Goal: Task Accomplishment & Management: Use online tool/utility

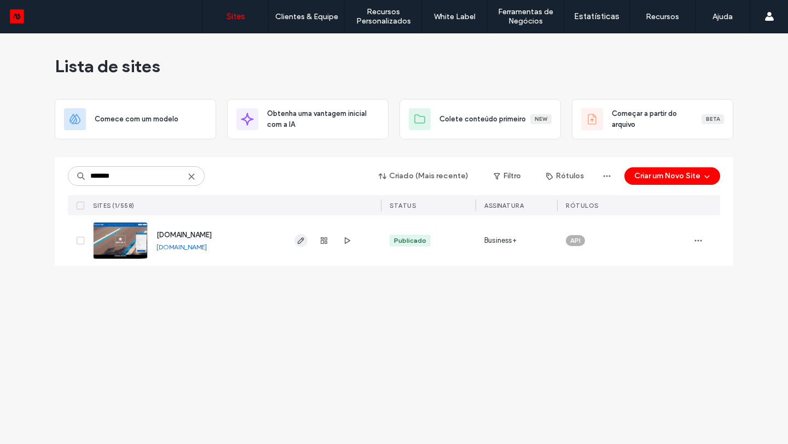
type input "*******"
click at [305, 242] on span "button" at bounding box center [300, 240] width 13 height 13
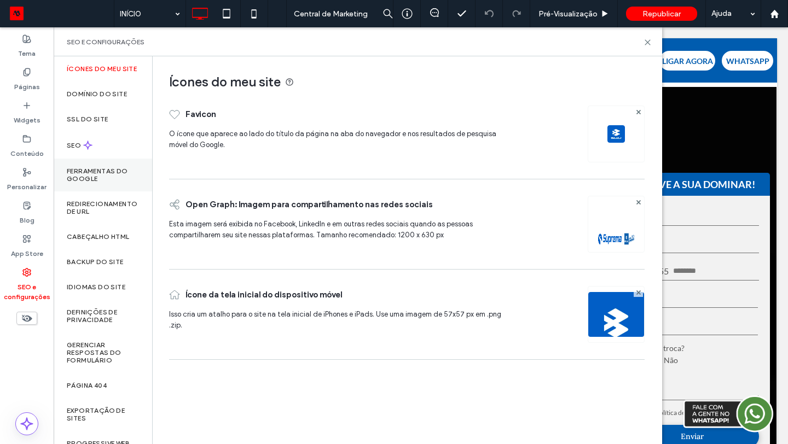
click at [112, 177] on label "Ferramentas do Google" at bounding box center [103, 174] width 72 height 15
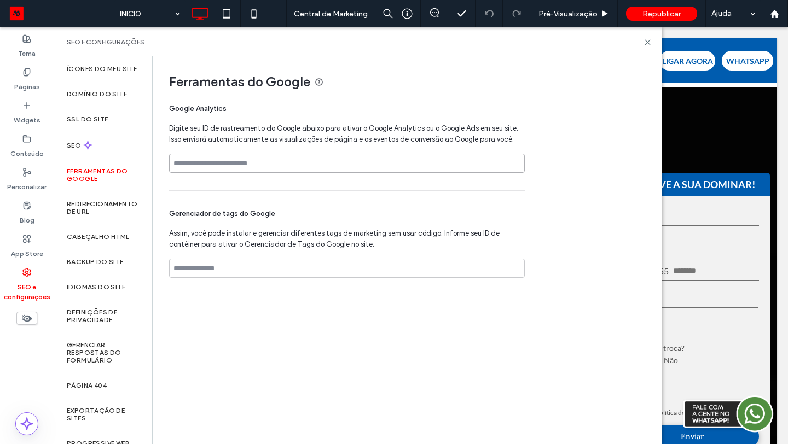
click at [248, 165] on input at bounding box center [347, 163] width 356 height 19
click at [241, 267] on input at bounding box center [347, 268] width 356 height 19
click at [650, 44] on icon at bounding box center [647, 42] width 8 height 8
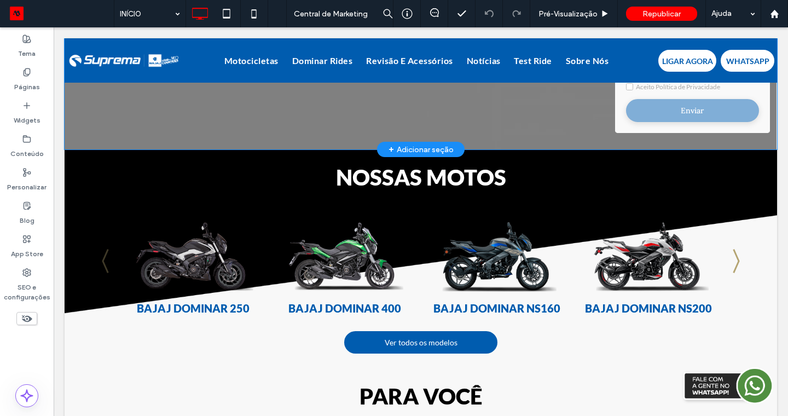
scroll to position [329, 0]
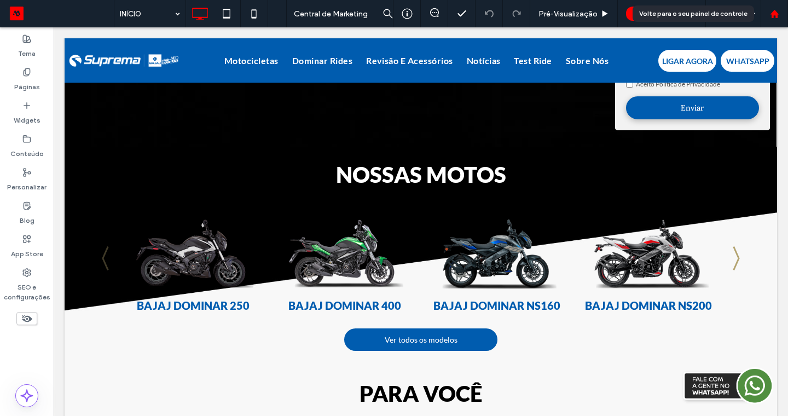
click at [772, 9] on icon at bounding box center [774, 13] width 9 height 9
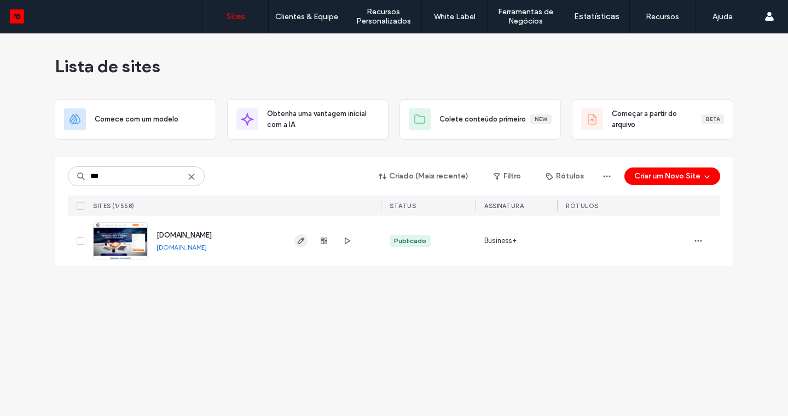
type input "***"
click at [298, 246] on span "button" at bounding box center [300, 240] width 13 height 13
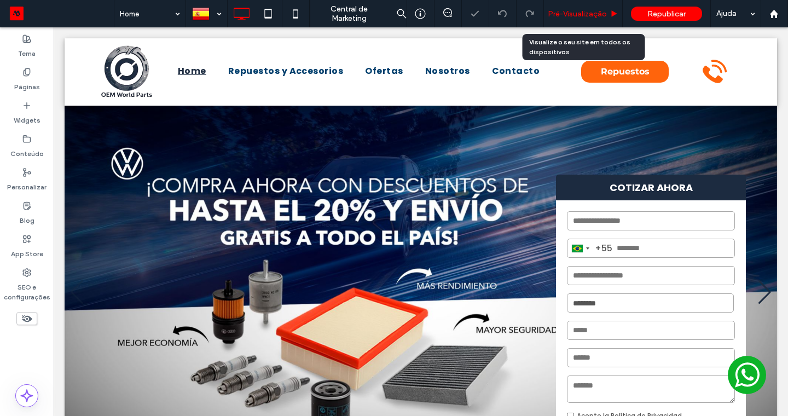
click at [604, 16] on span "Pré-Visualizaçāo" at bounding box center [577, 13] width 59 height 9
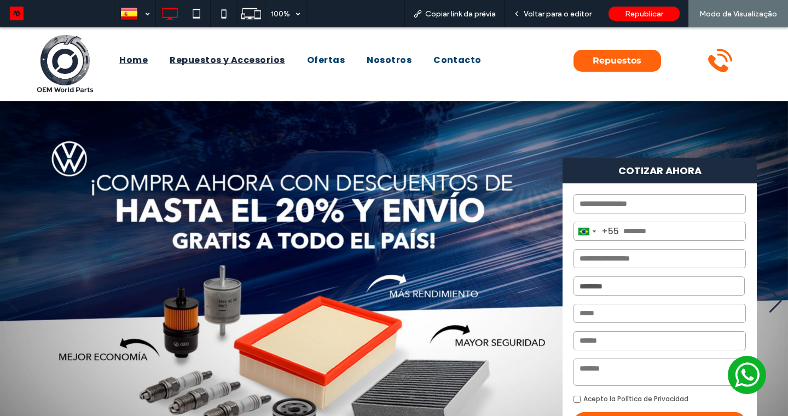
click at [237, 57] on span "Repuestos y Accesorios" at bounding box center [227, 60] width 115 height 13
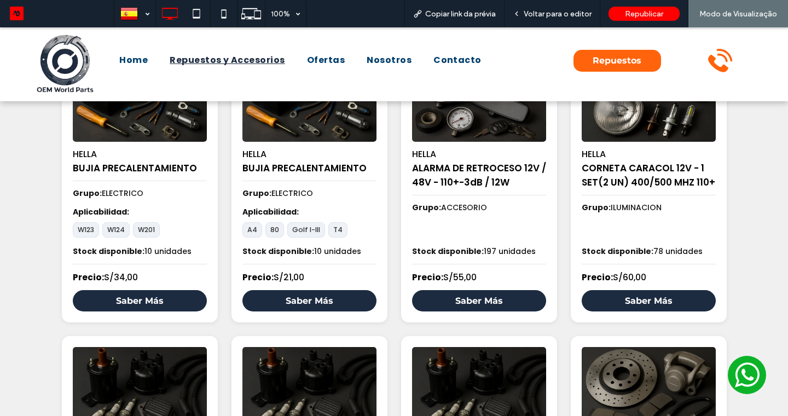
scroll to position [160, 0]
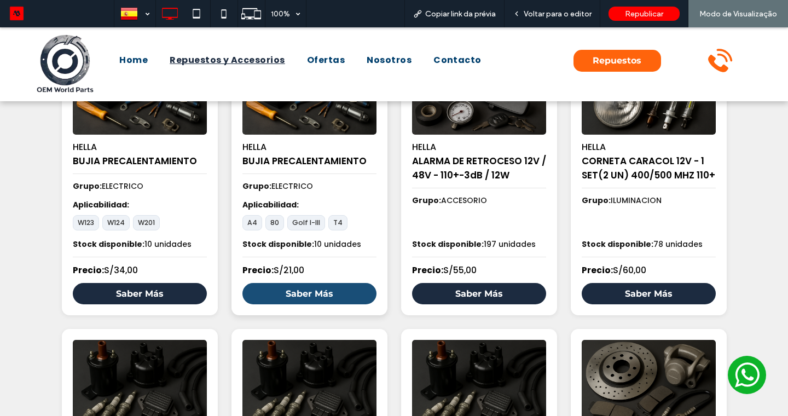
click at [301, 299] on link "Saber Más" at bounding box center [309, 293] width 134 height 21
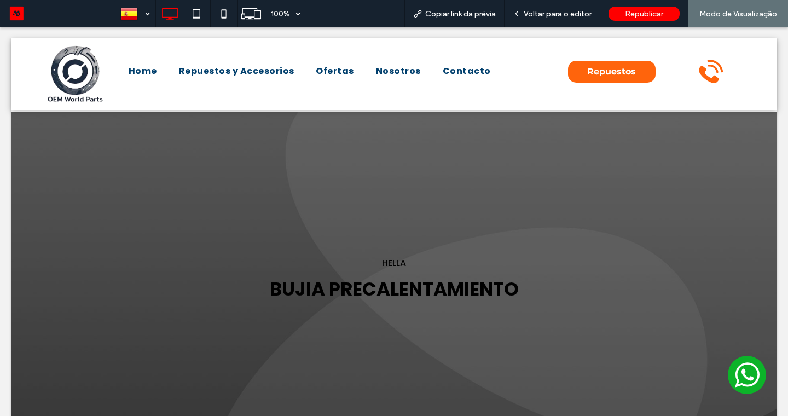
scroll to position [0, 0]
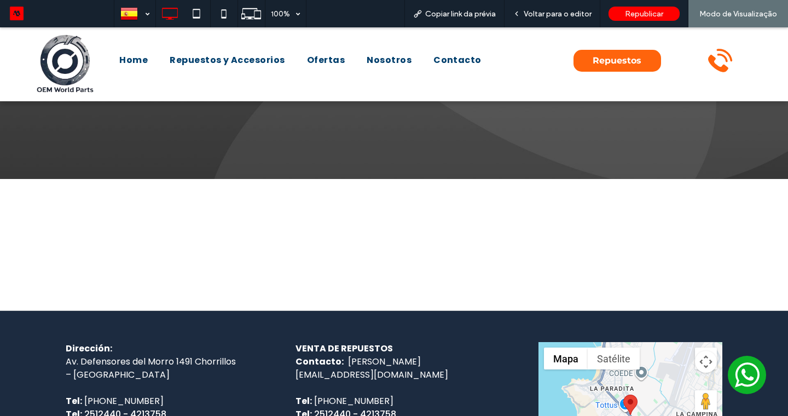
scroll to position [251, 0]
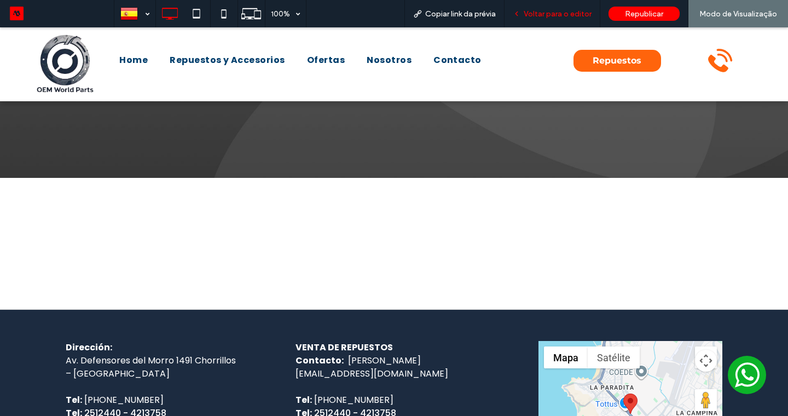
click at [577, 8] on div "Voltar para o editor" at bounding box center [552, 13] width 96 height 27
click at [566, 19] on div "Voltar para o editor" at bounding box center [552, 13] width 96 height 27
click at [555, 14] on span "Voltar para o editor" at bounding box center [557, 13] width 68 height 9
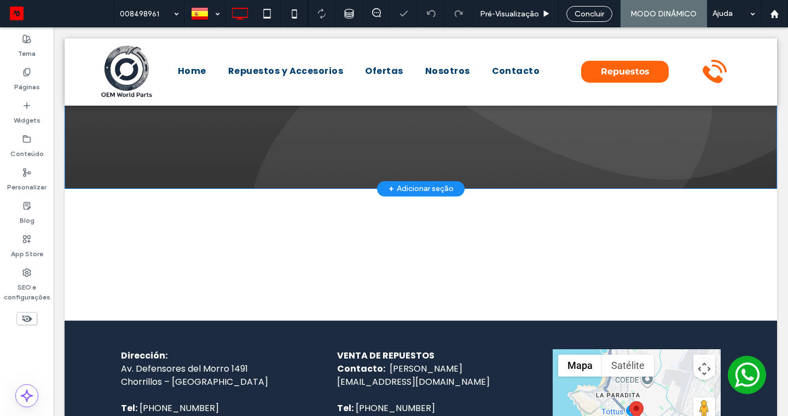
scroll to position [245, 0]
click at [594, 19] on div "Concluir" at bounding box center [589, 14] width 46 height 16
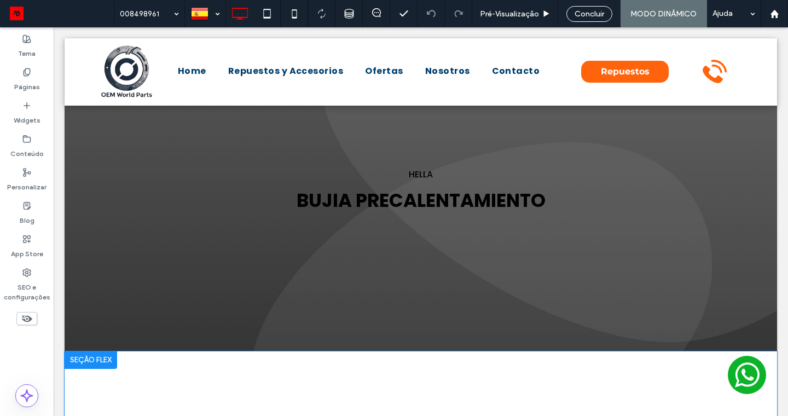
scroll to position [89, 0]
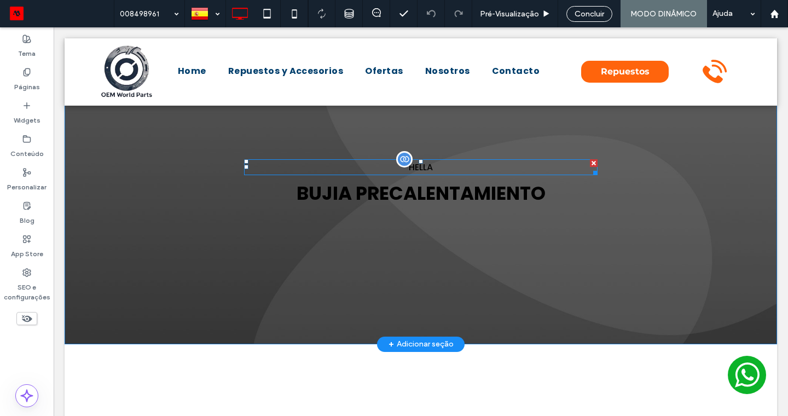
click at [409, 161] on span "HELLA" at bounding box center [421, 167] width 24 height 13
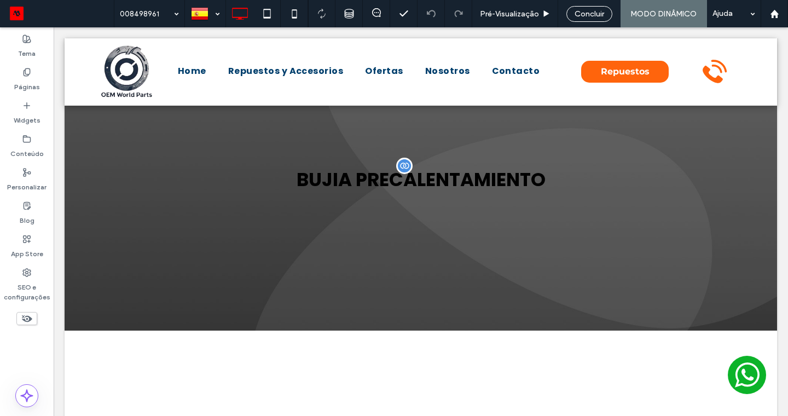
type input "*******"
type input "**"
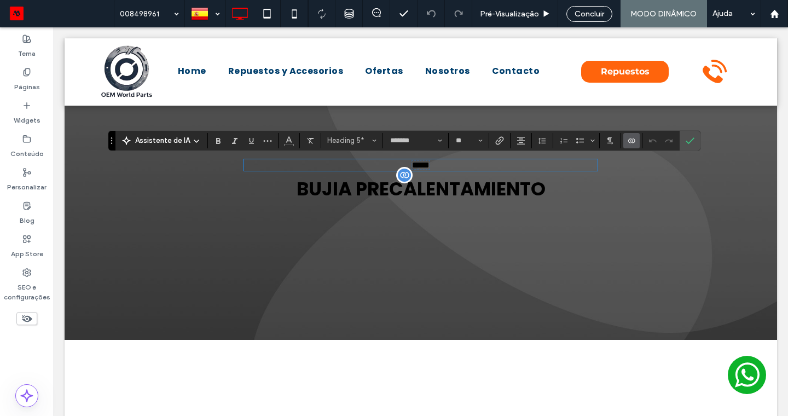
click at [429, 191] on span "BUJIA PRECALENTAMIENTO" at bounding box center [420, 189] width 249 height 26
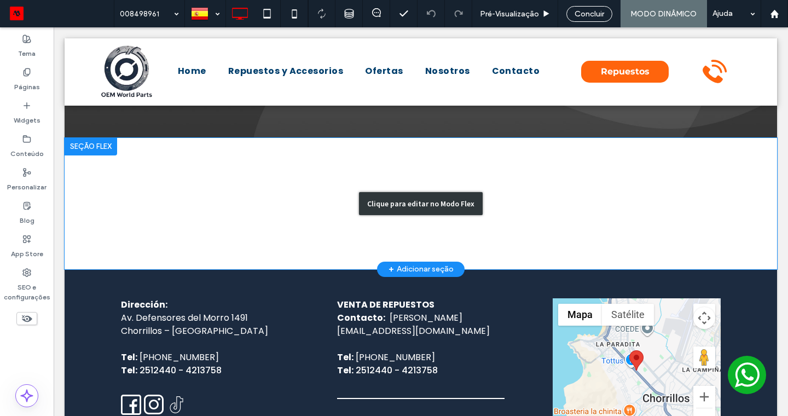
scroll to position [280, 0]
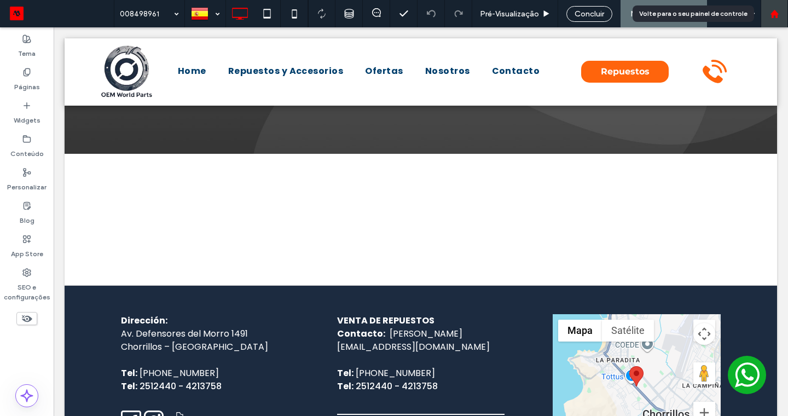
click at [767, 11] on div at bounding box center [774, 13] width 26 height 9
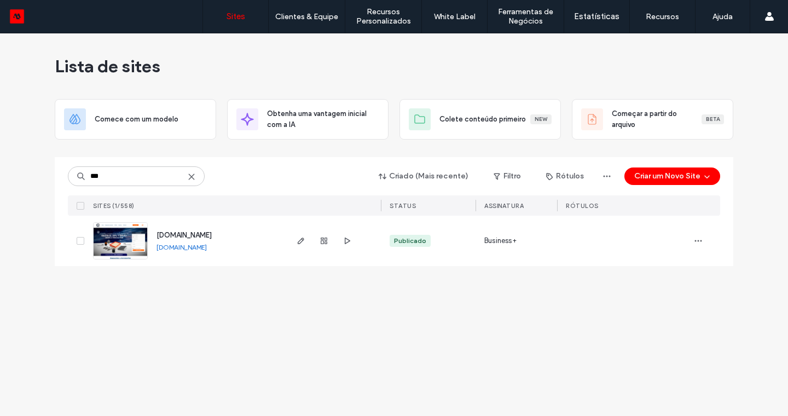
type input "***"
click at [201, 246] on link "[DOMAIN_NAME]" at bounding box center [181, 247] width 50 height 8
